Goal: Information Seeking & Learning: Learn about a topic

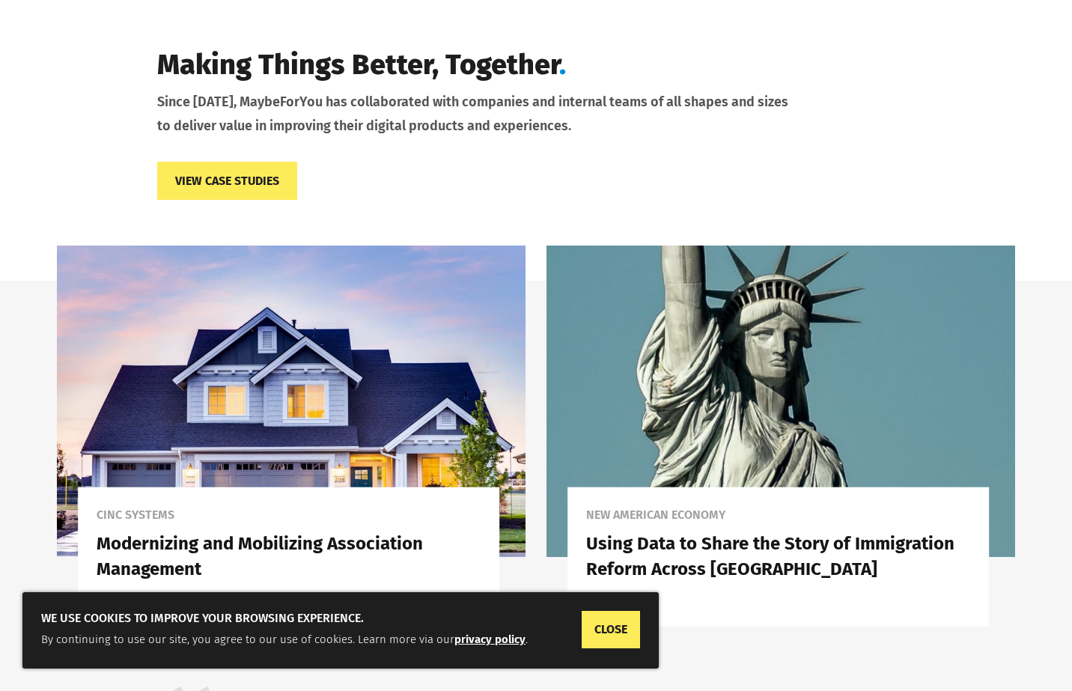
scroll to position [2265, 0]
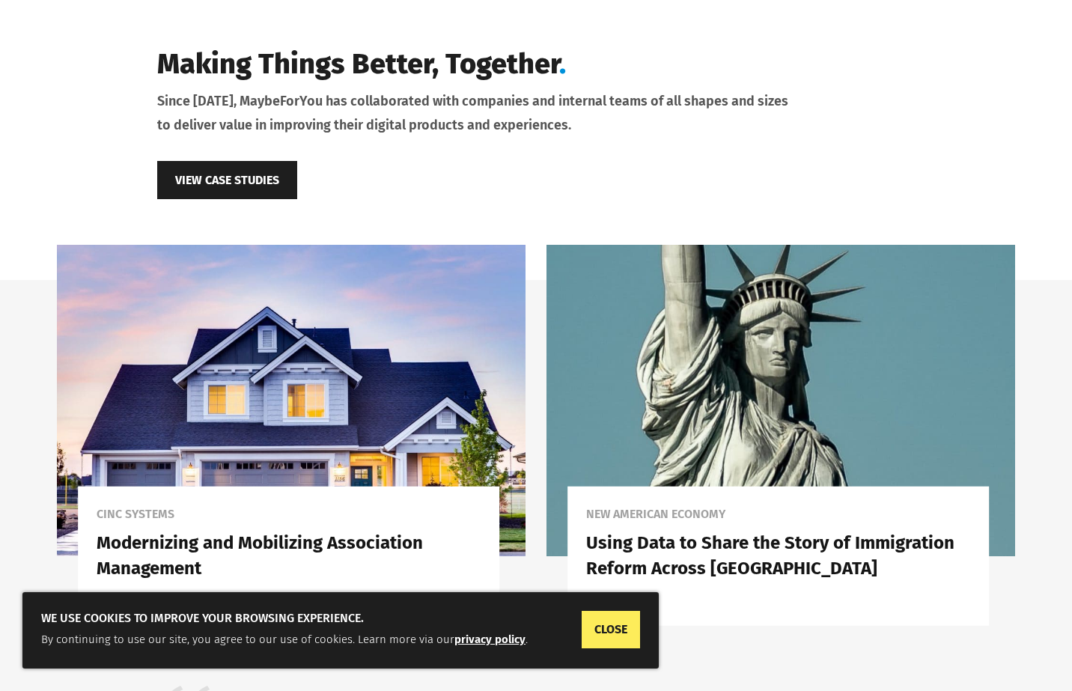
click at [252, 165] on link "View Case Studies" at bounding box center [227, 180] width 140 height 38
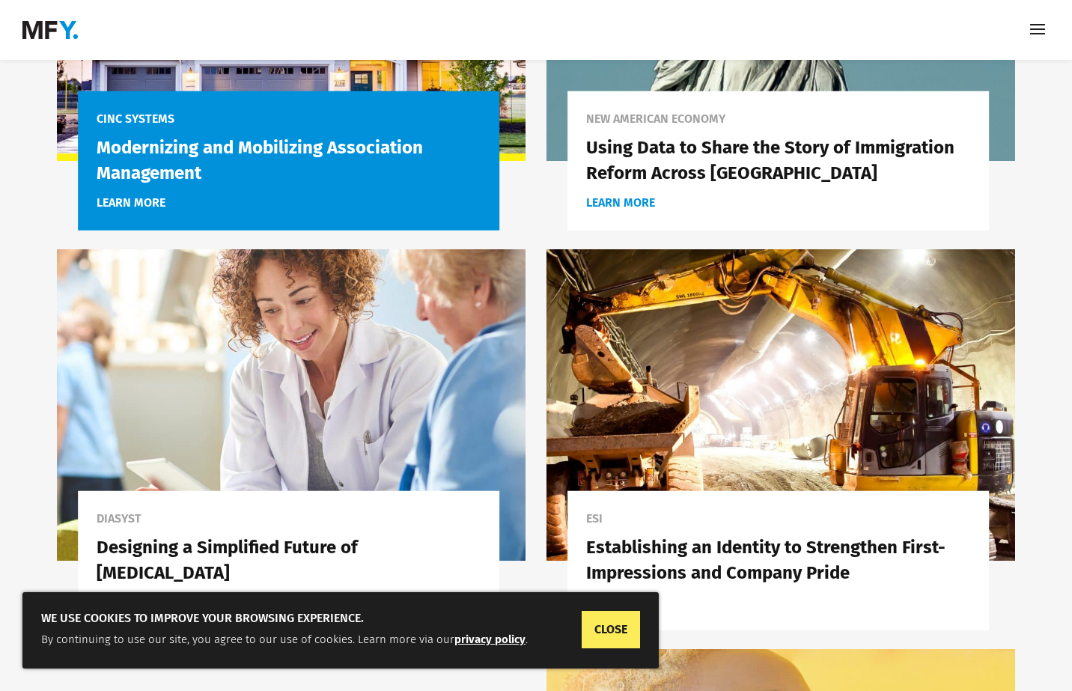
scroll to position [437, 0]
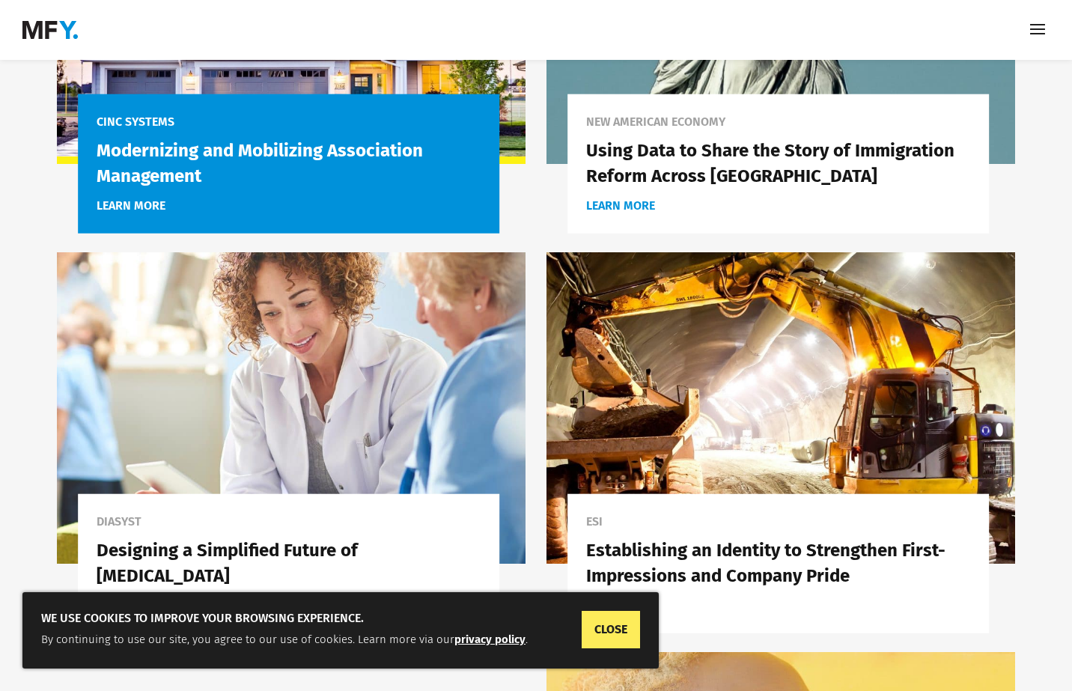
click at [268, 208] on span "learn more" at bounding box center [289, 205] width 384 height 19
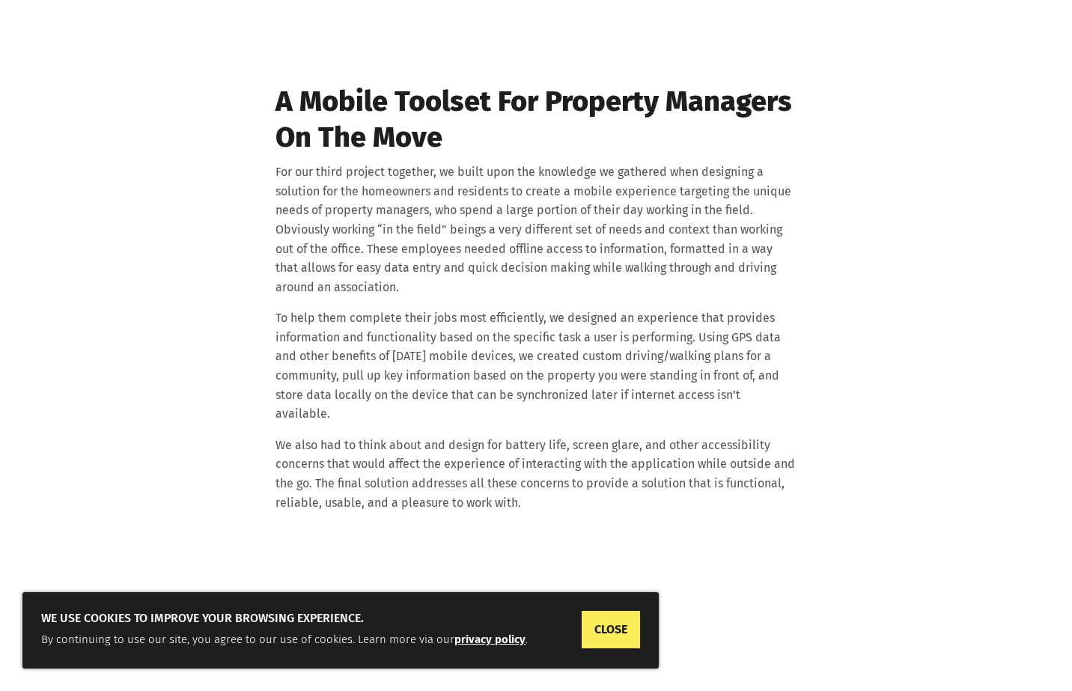
scroll to position [4829, 0]
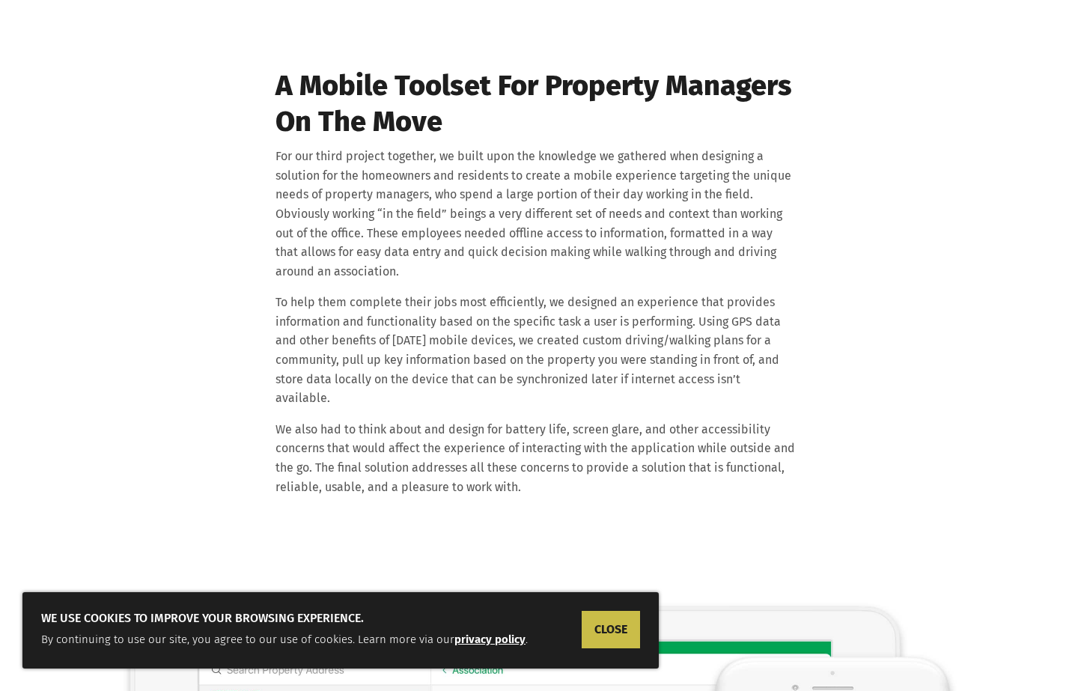
click at [604, 625] on link "CLOSE" at bounding box center [611, 629] width 58 height 37
